Goal: Obtain resource: Download file/media

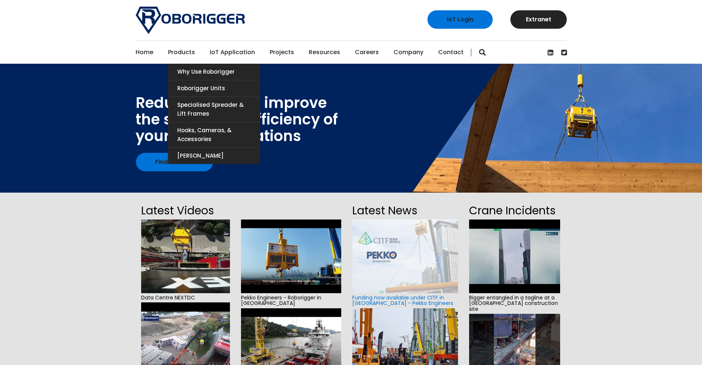
click at [193, 53] on link "Products" at bounding box center [181, 52] width 27 height 23
click at [195, 85] on link "Roborigger Units" at bounding box center [214, 88] width 92 height 16
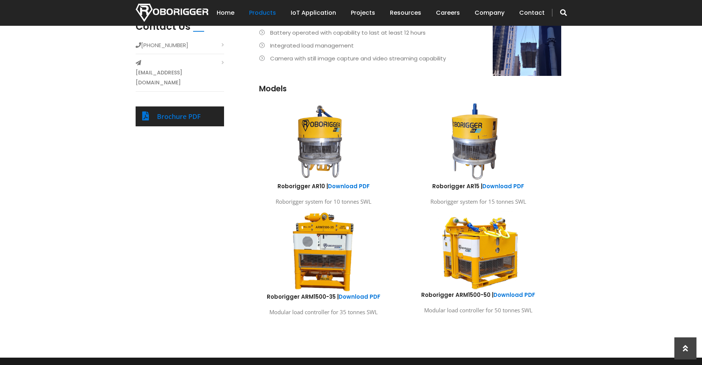
scroll to position [332, 0]
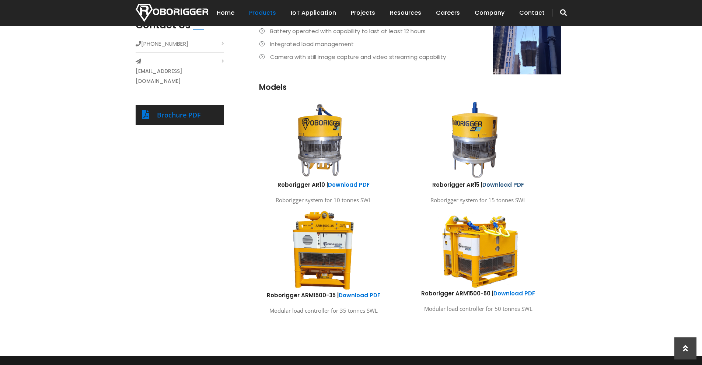
click at [505, 186] on link "Download PDF" at bounding box center [503, 185] width 42 height 8
click at [161, 10] on img at bounding box center [172, 13] width 73 height 18
